Goal: Task Accomplishment & Management: Manage account settings

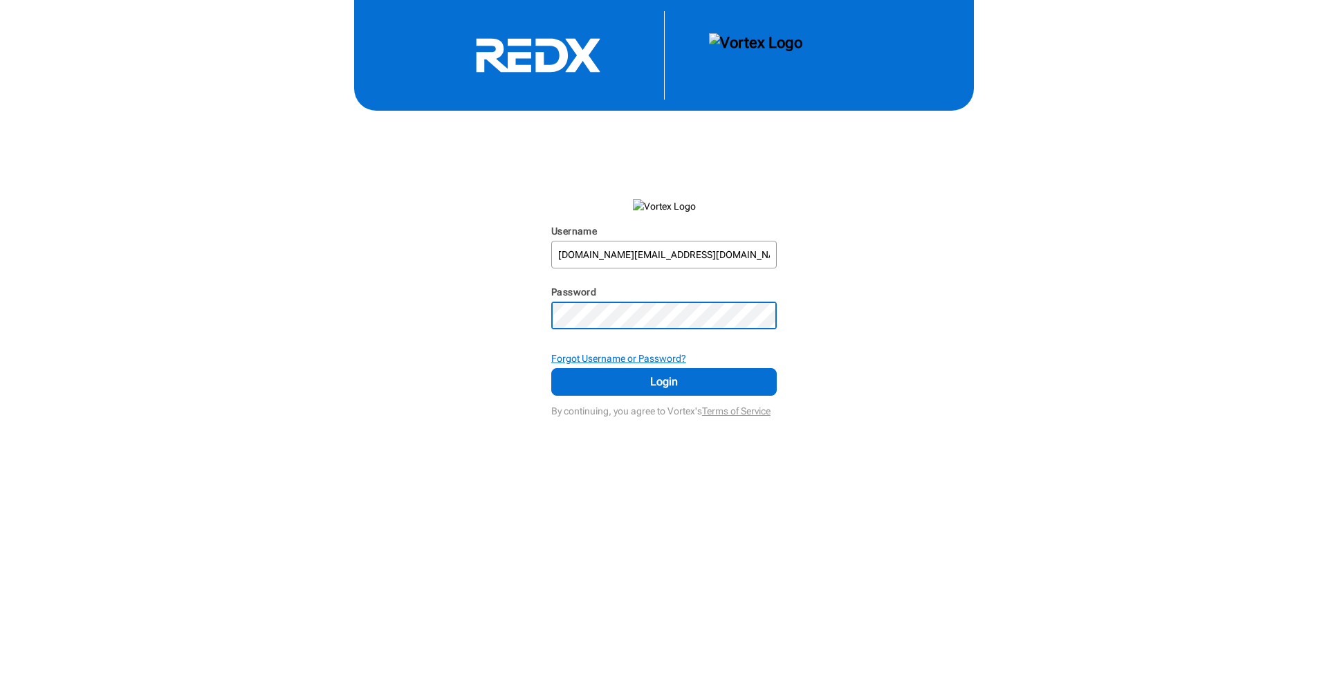
click at [595, 360] on strong "Forgot Username or Password?" at bounding box center [618, 358] width 135 height 11
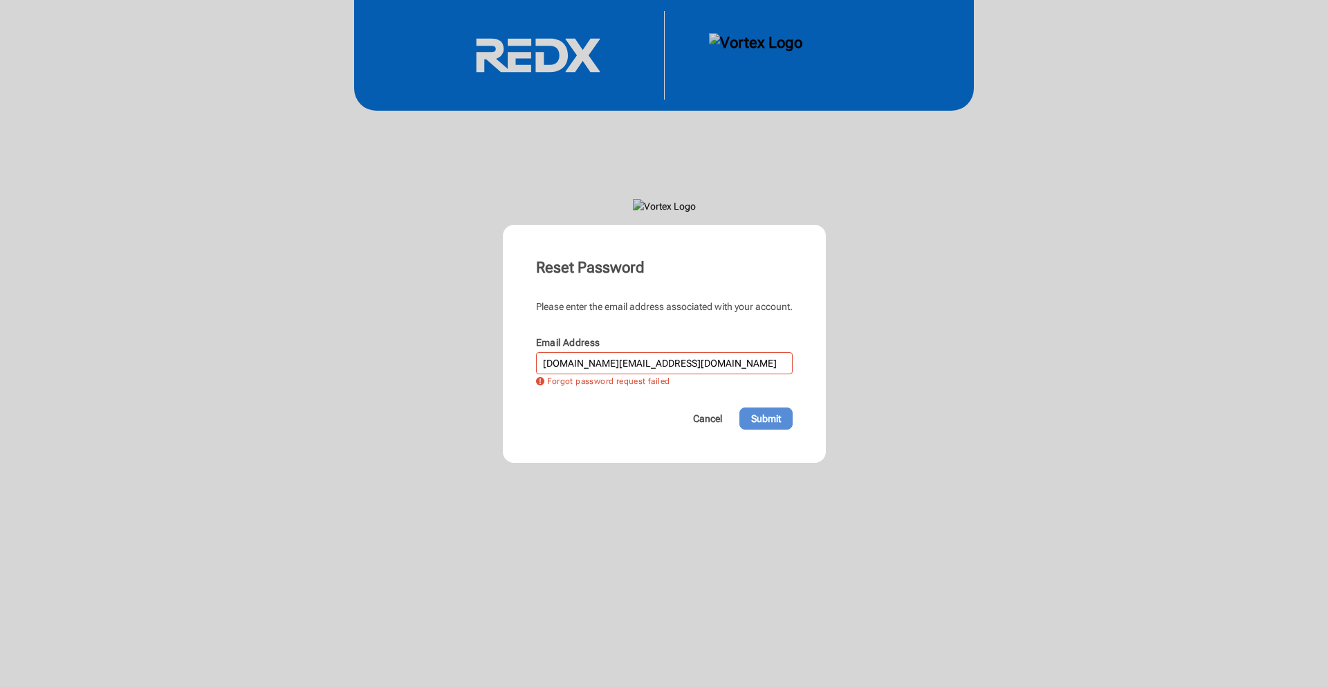
click at [756, 414] on span "Submit" at bounding box center [766, 419] width 30 height 14
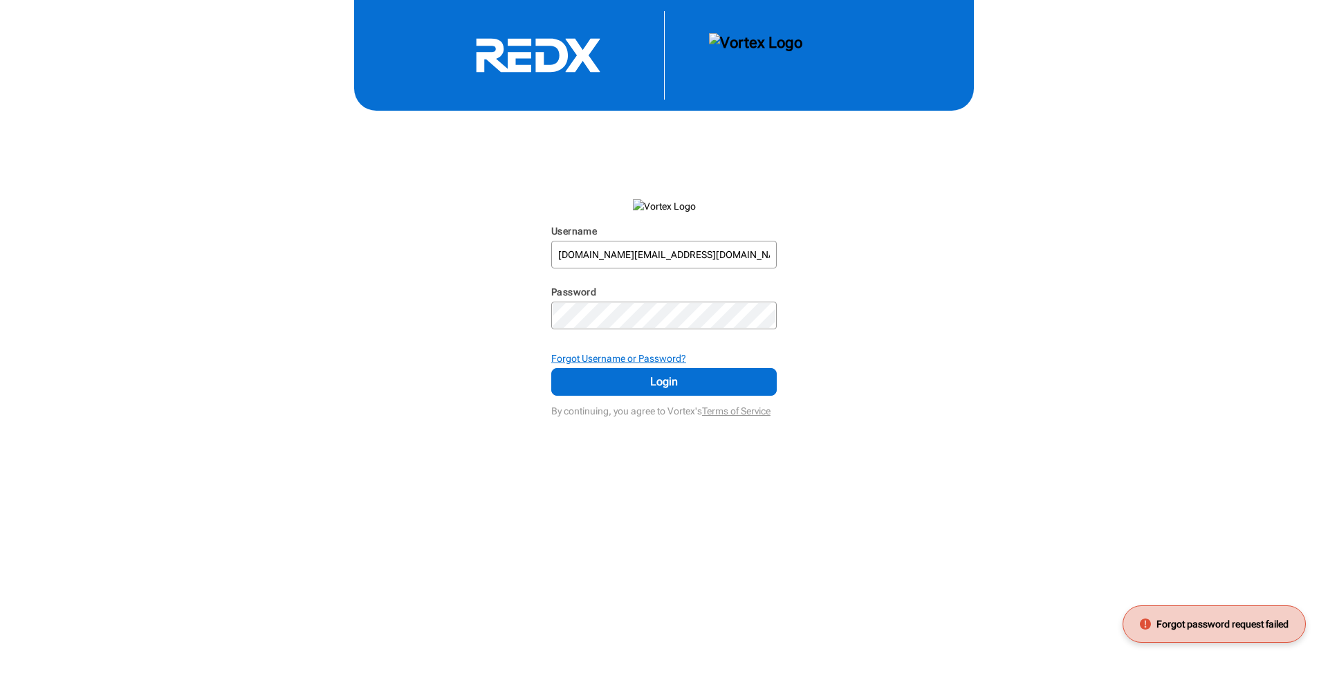
click at [639, 359] on strong "Forgot Username or Password?" at bounding box center [618, 358] width 135 height 11
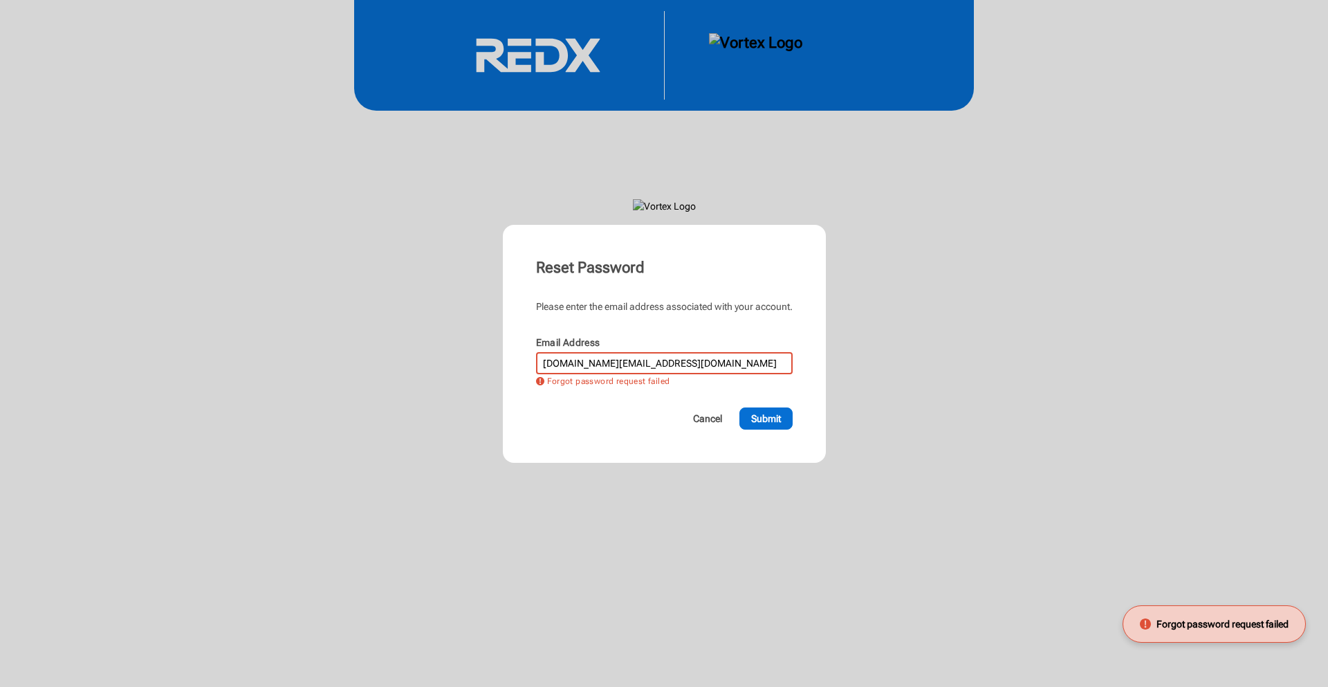
click at [773, 356] on input "[DOMAIN_NAME][EMAIL_ADDRESS][DOMAIN_NAME]" at bounding box center [664, 362] width 254 height 19
click at [780, 422] on span "Submit" at bounding box center [766, 419] width 30 height 14
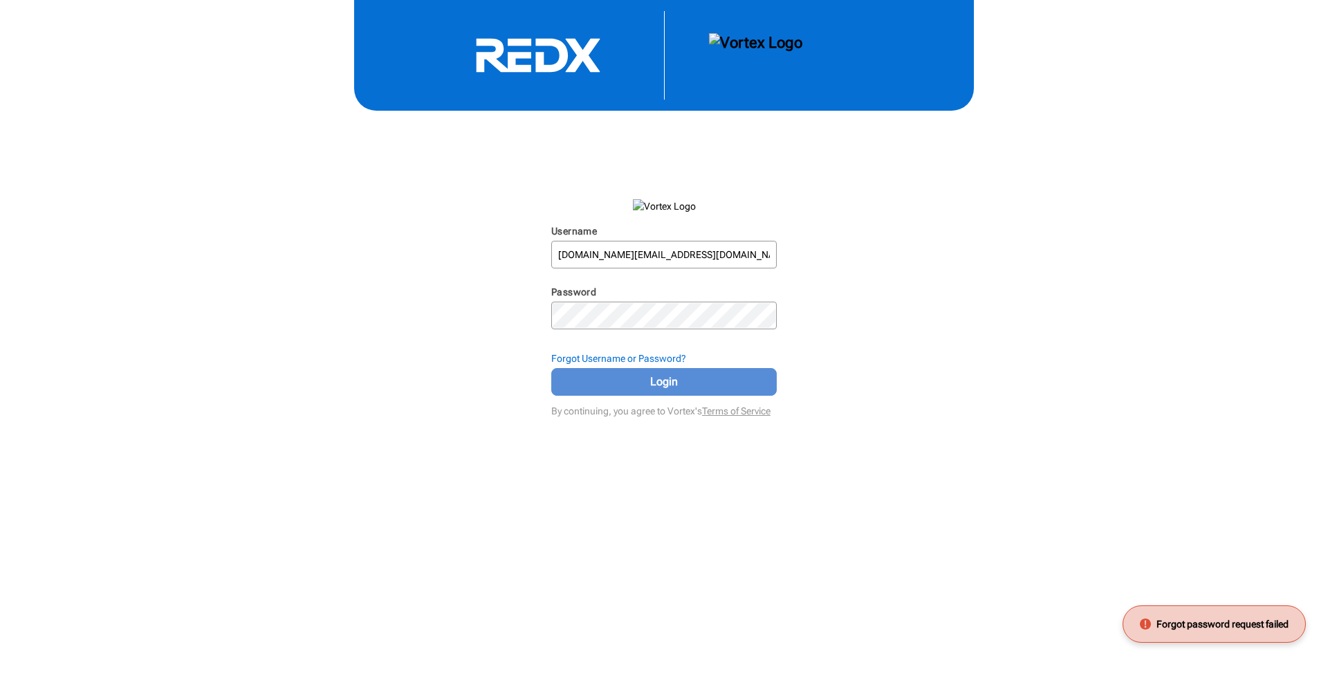
click at [706, 378] on span "Login" at bounding box center [664, 382] width 191 height 17
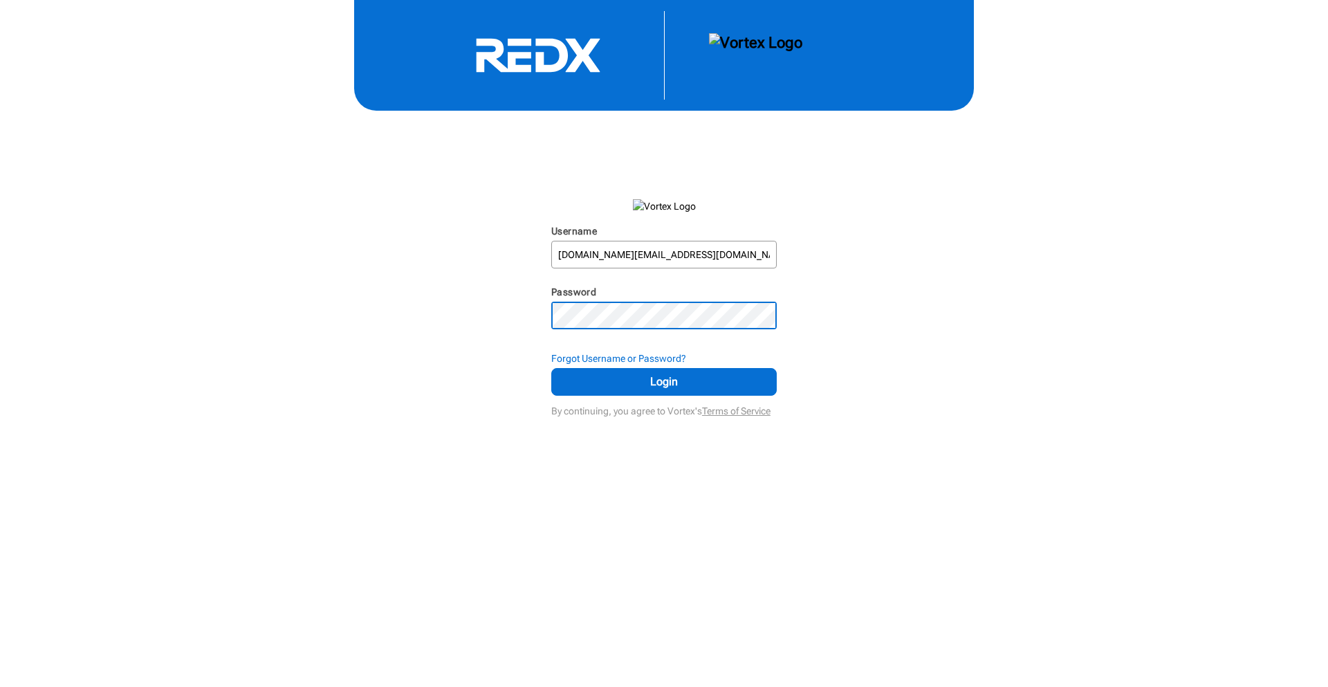
click at [551, 368] on button "Login" at bounding box center [664, 382] width 226 height 28
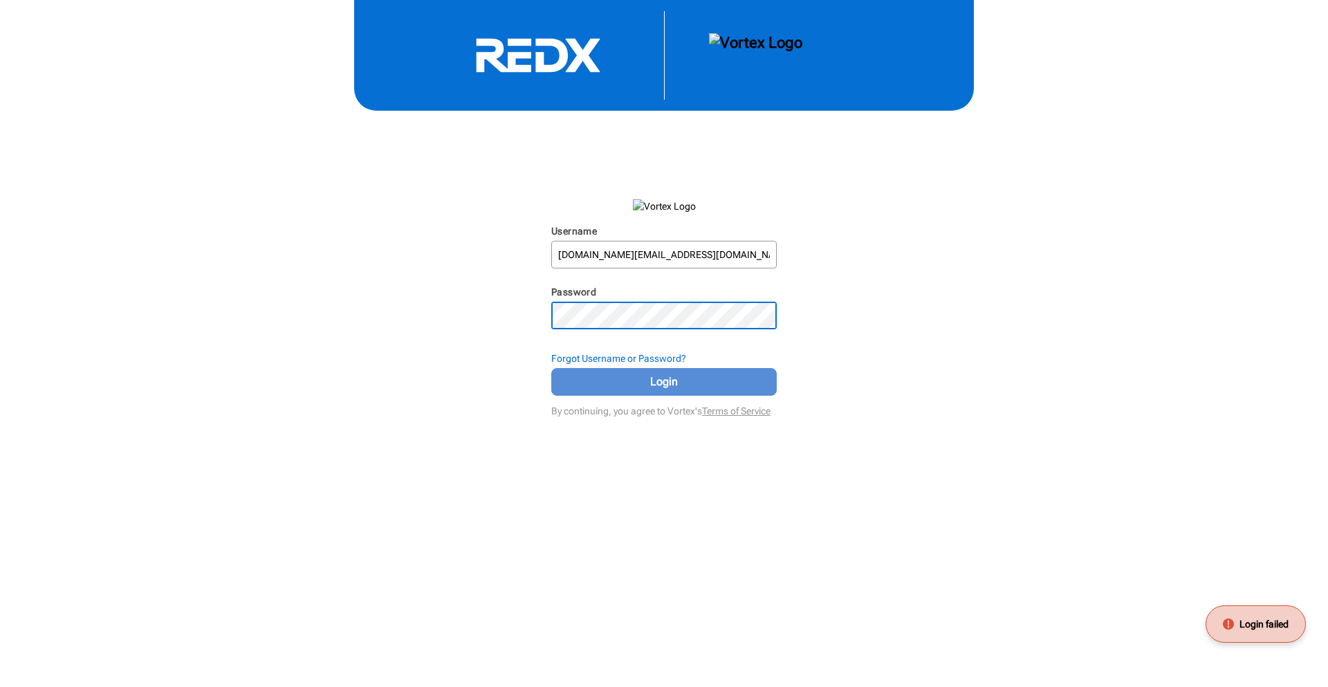
click at [575, 371] on button "Login" at bounding box center [664, 382] width 226 height 28
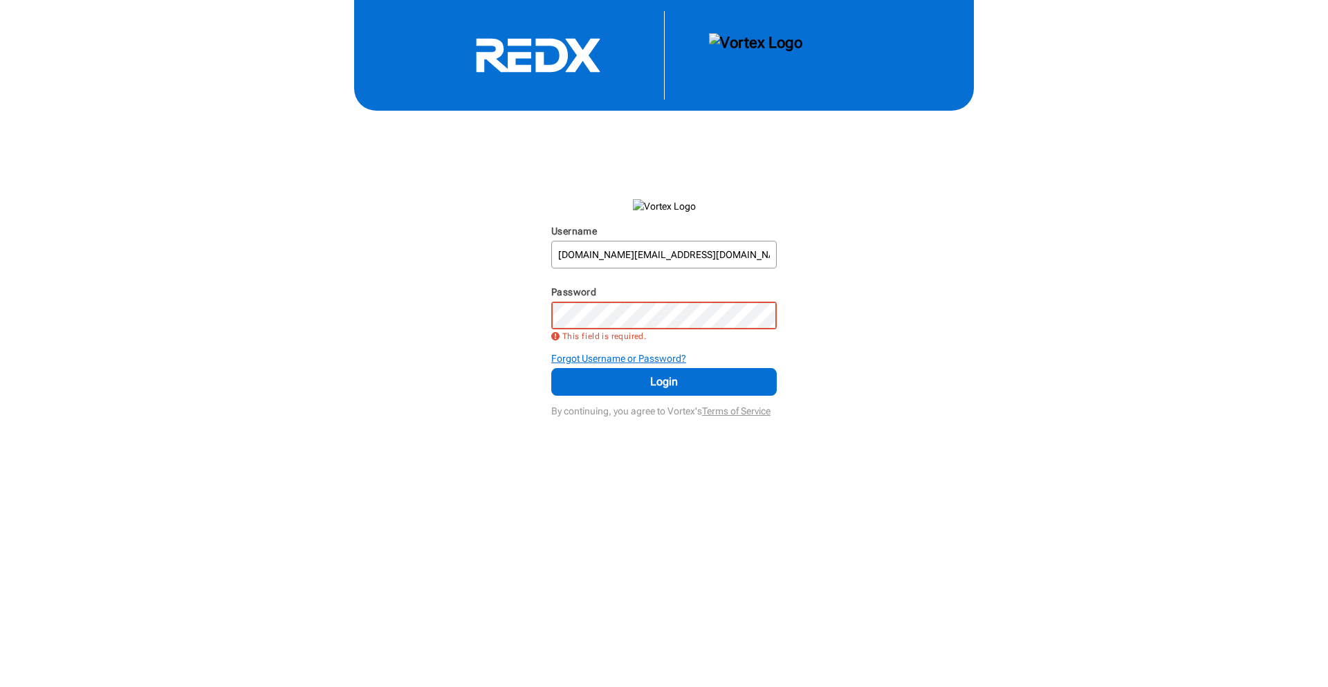
click at [603, 359] on strong "Forgot Username or Password?" at bounding box center [618, 358] width 135 height 11
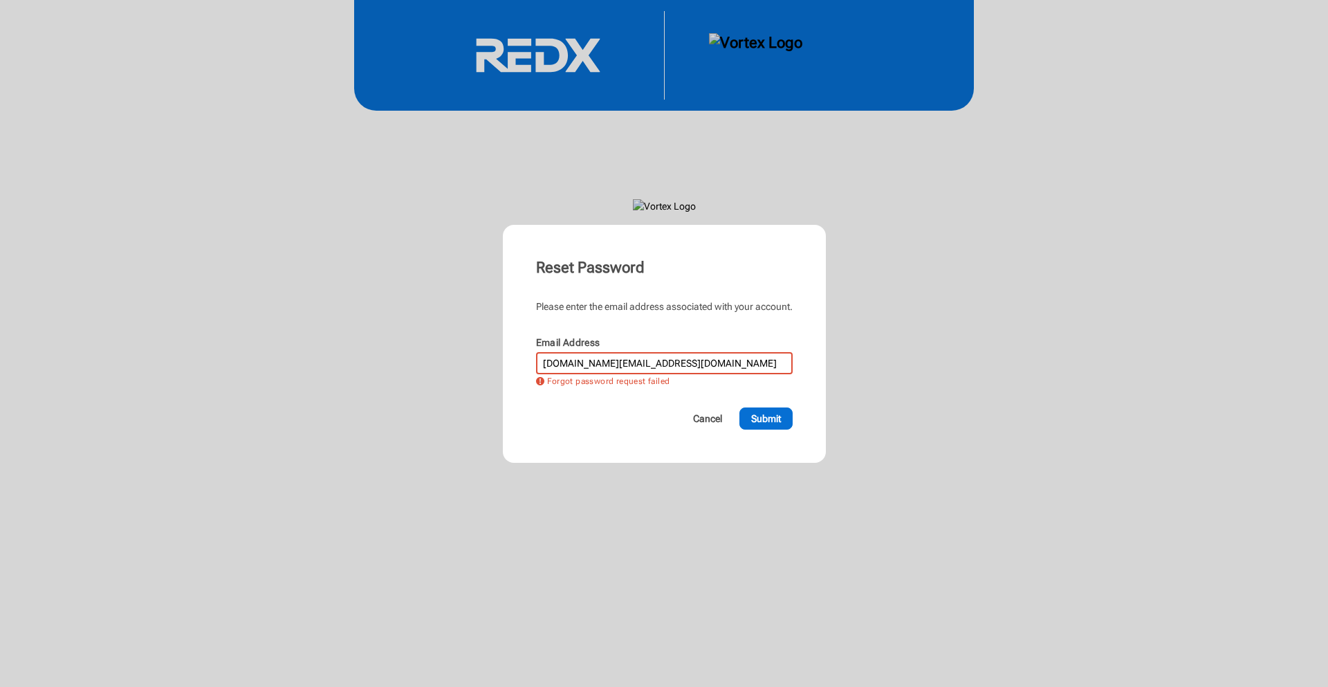
click at [675, 361] on input "[DOMAIN_NAME][EMAIL_ADDRESS][DOMAIN_NAME]" at bounding box center [664, 362] width 254 height 19
type input "m"
type input "[DOMAIN_NAME][EMAIL_ADDRESS][DOMAIN_NAME]"
click at [793, 398] on form "Please enter the email address associated with your account. Email Address [DOM…" at bounding box center [664, 365] width 257 height 130
click at [771, 422] on span "Submit" at bounding box center [766, 419] width 30 height 14
